Goal: Contribute content

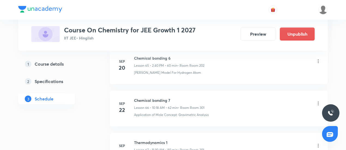
scroll to position [3343, 0]
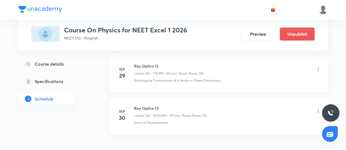
scroll to position [6367, 0]
